Goal: Navigation & Orientation: Find specific page/section

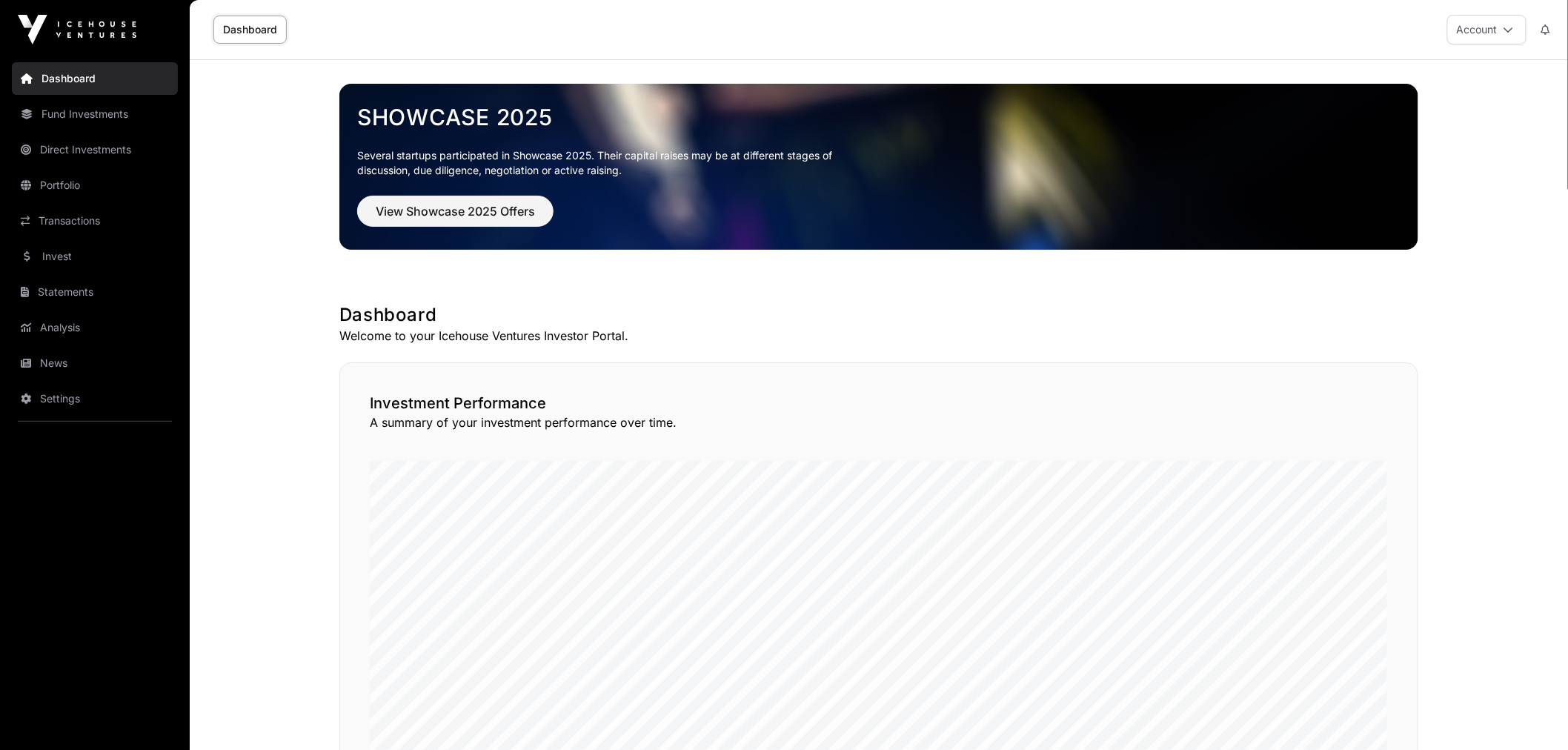
click at [104, 176] on link "Portfolio" at bounding box center [94, 186] width 166 height 33
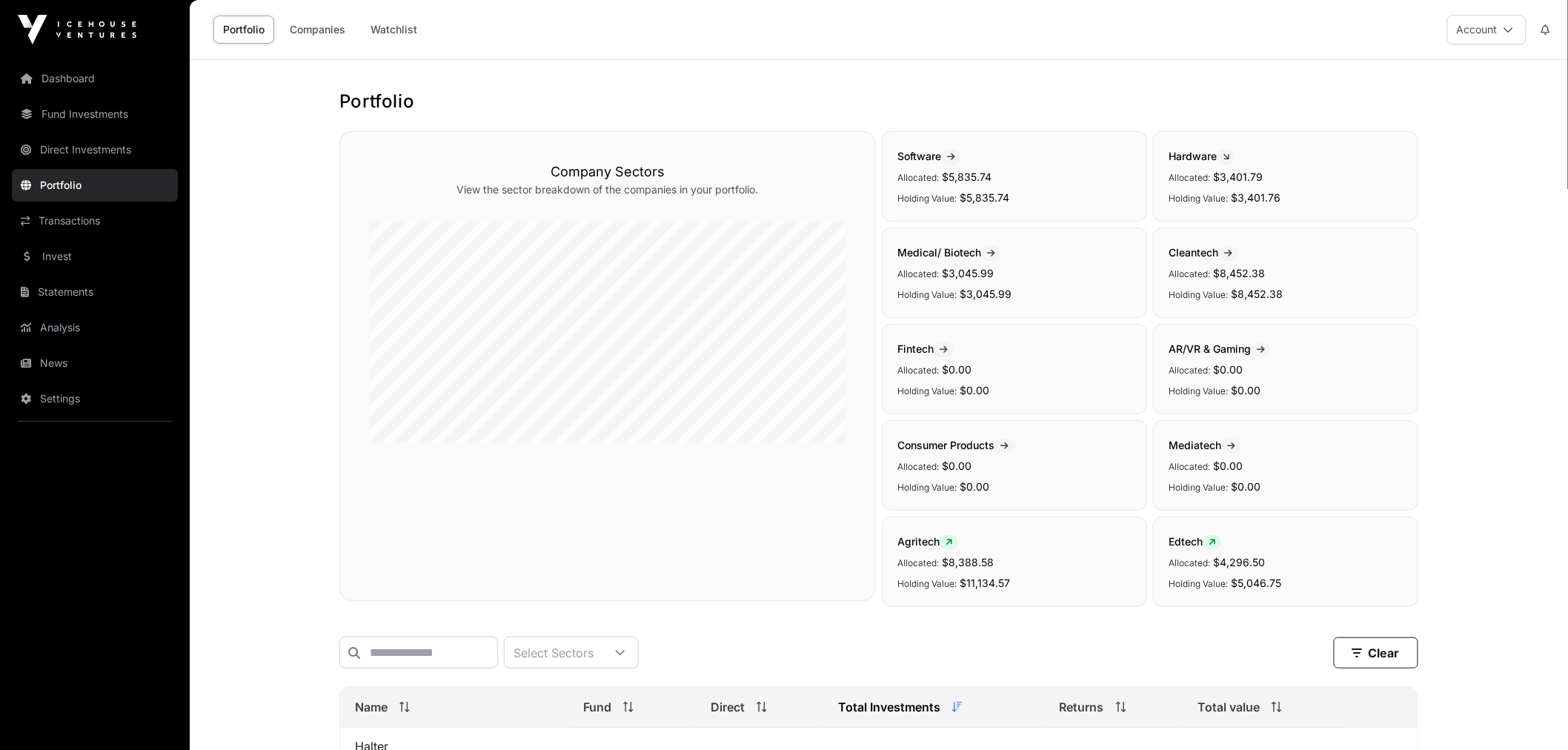
click at [411, 23] on link "Watchlist" at bounding box center [393, 29] width 66 height 28
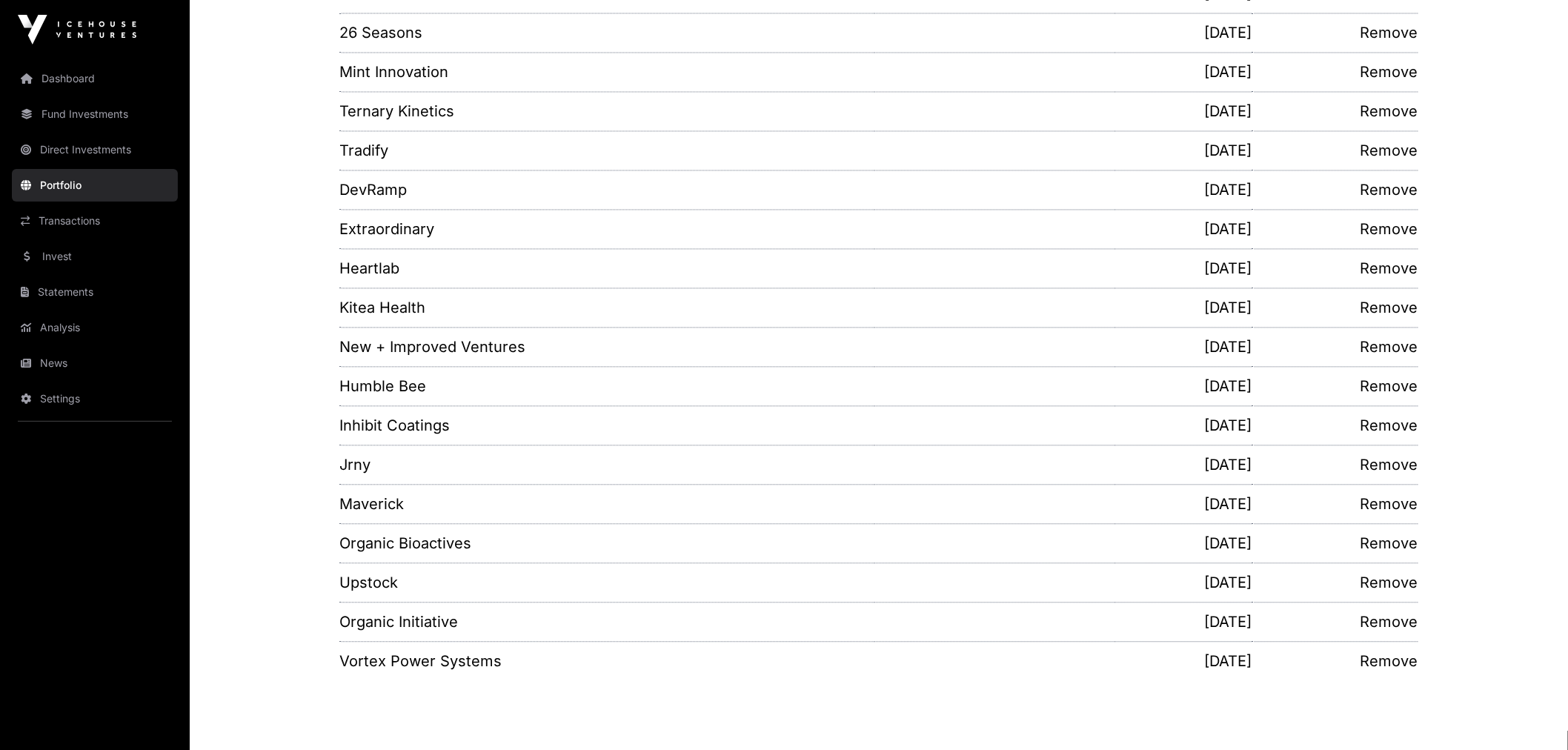
scroll to position [1239, 0]
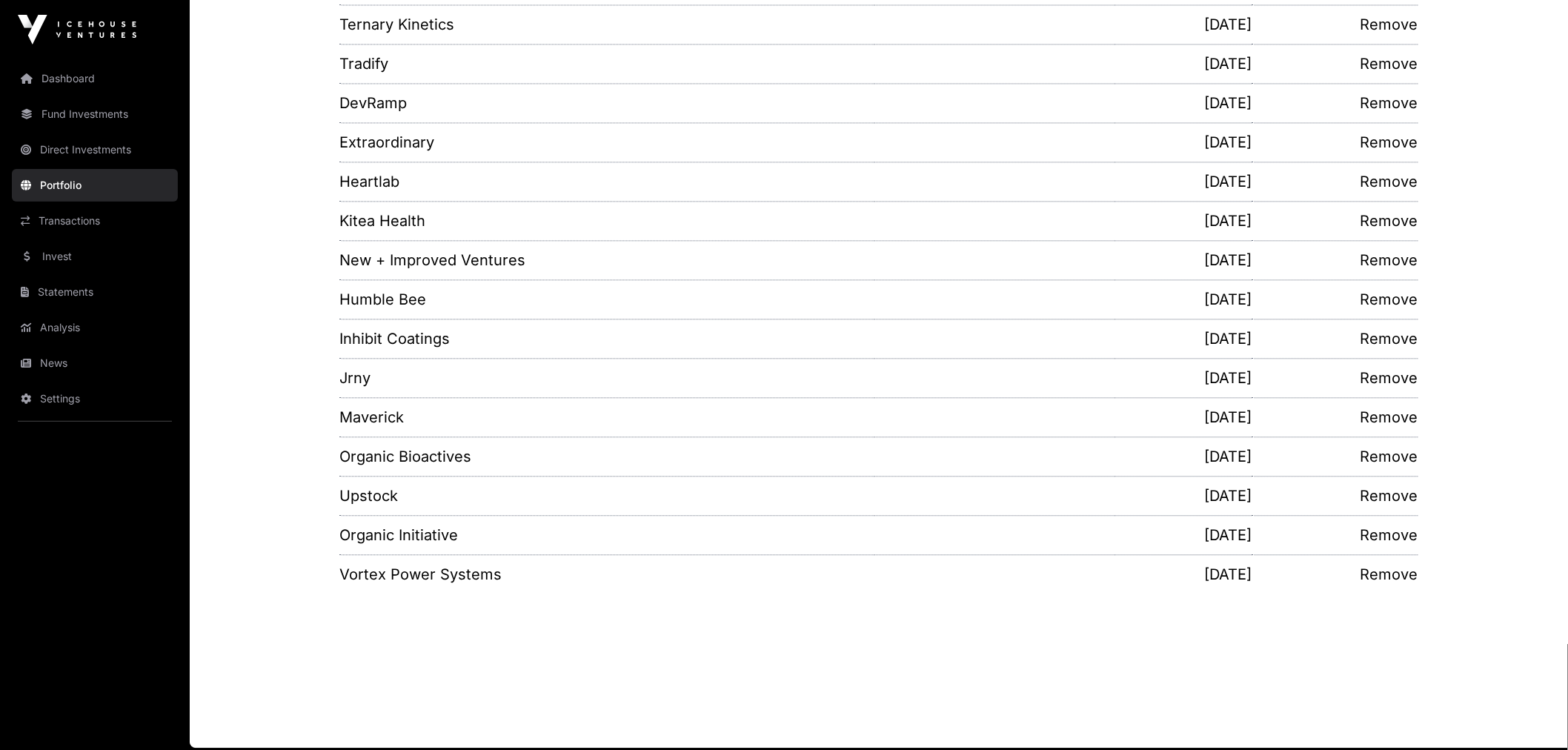
click at [89, 257] on link "Invest" at bounding box center [94, 257] width 166 height 33
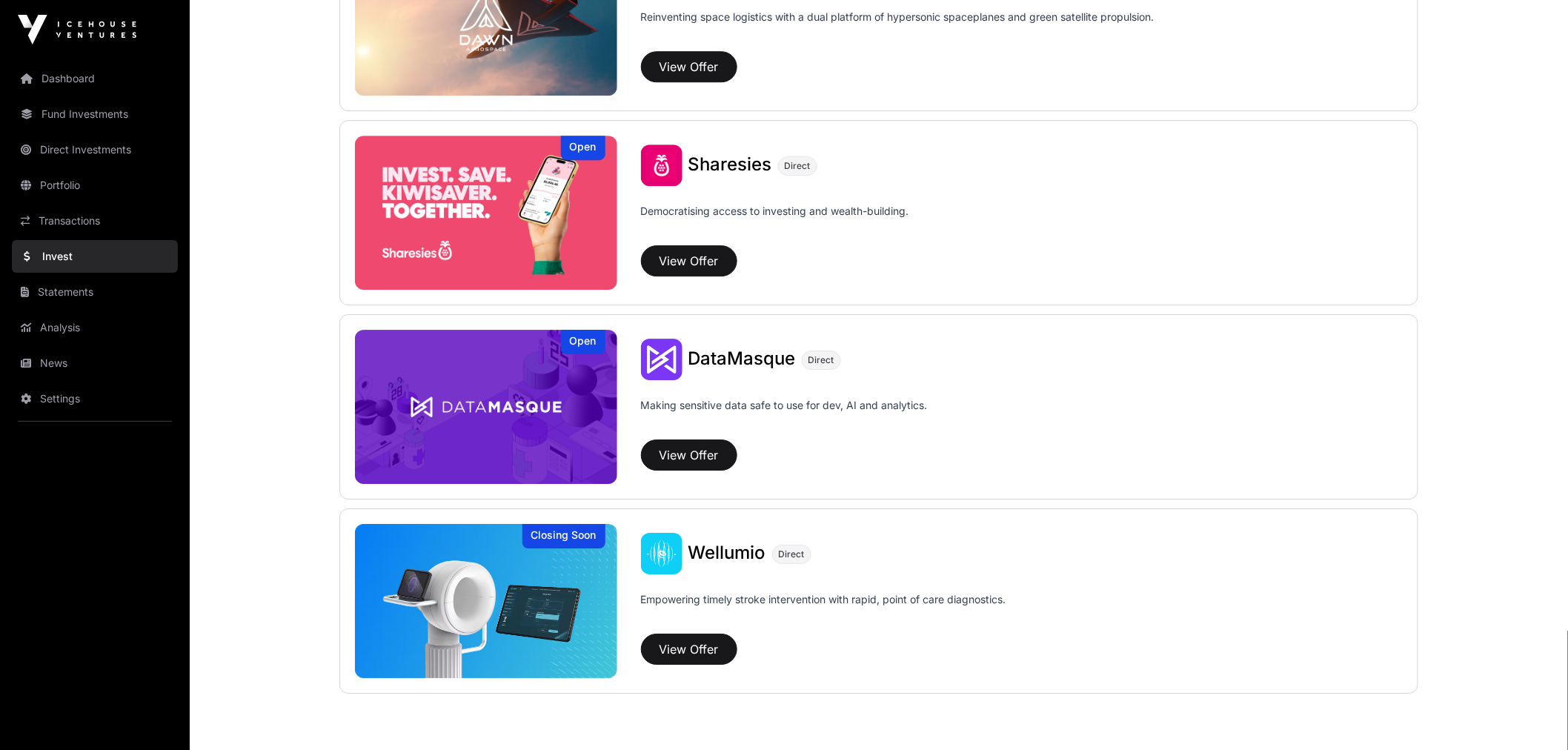
scroll to position [1888, 0]
